Goal: Task Accomplishment & Management: Use online tool/utility

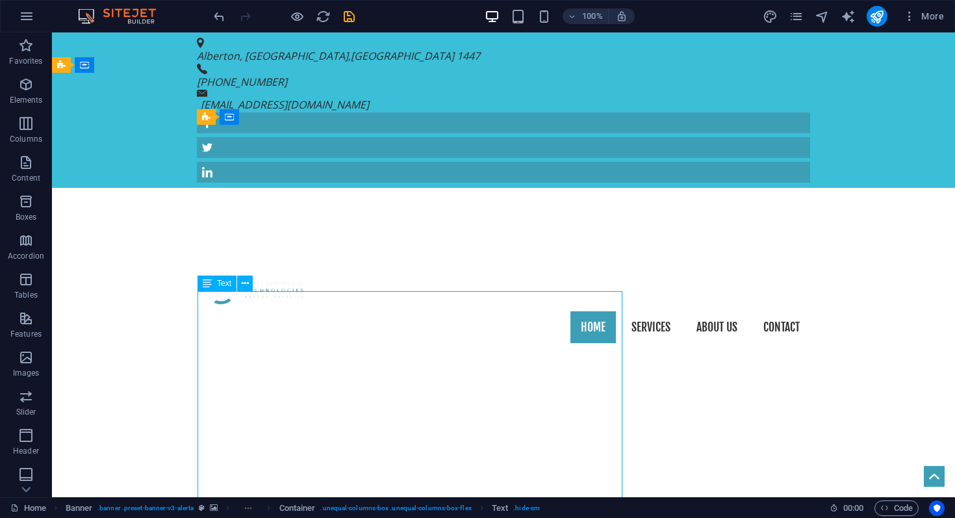
scroll to position [58, 0]
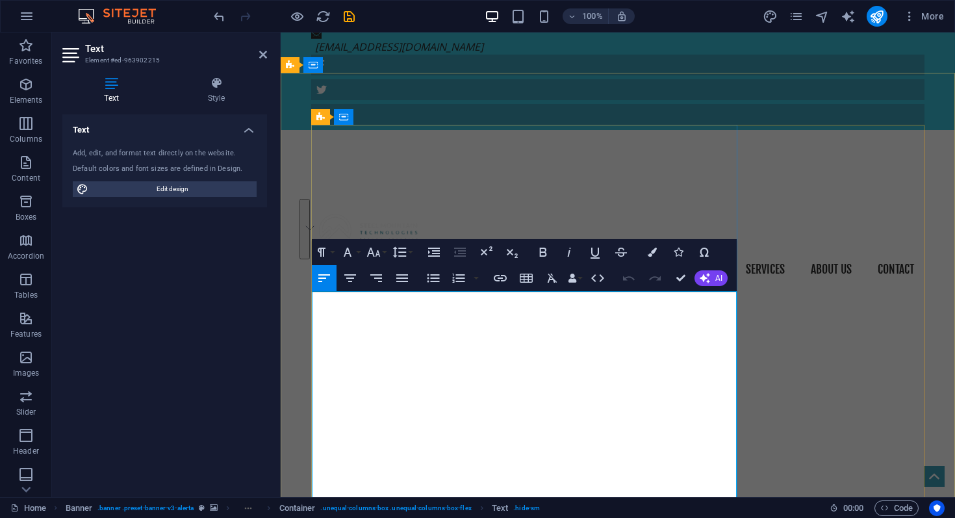
drag, startPoint x: 611, startPoint y: 353, endPoint x: 314, endPoint y: 296, distance: 302.5
copy p "We are a leading private security company and risk management services provider…"
